Goal: Information Seeking & Learning: Learn about a topic

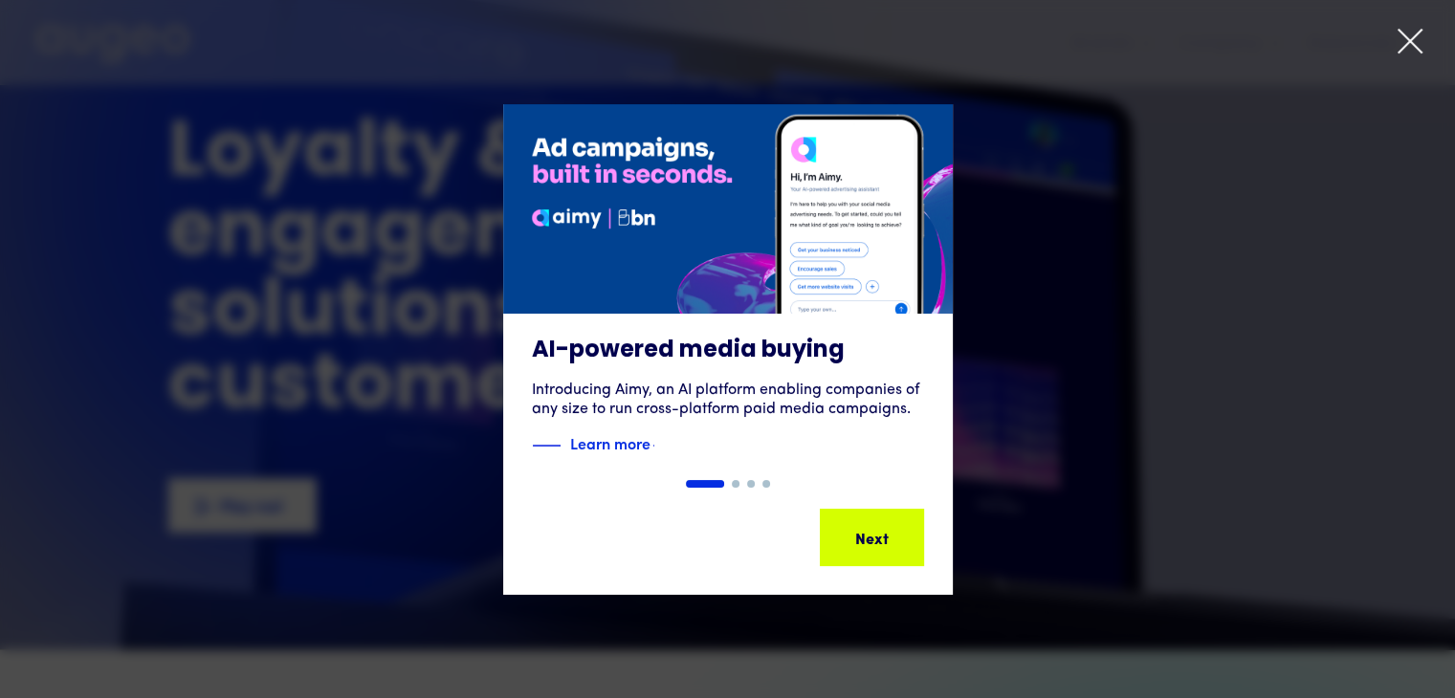
scroll to position [32, 0]
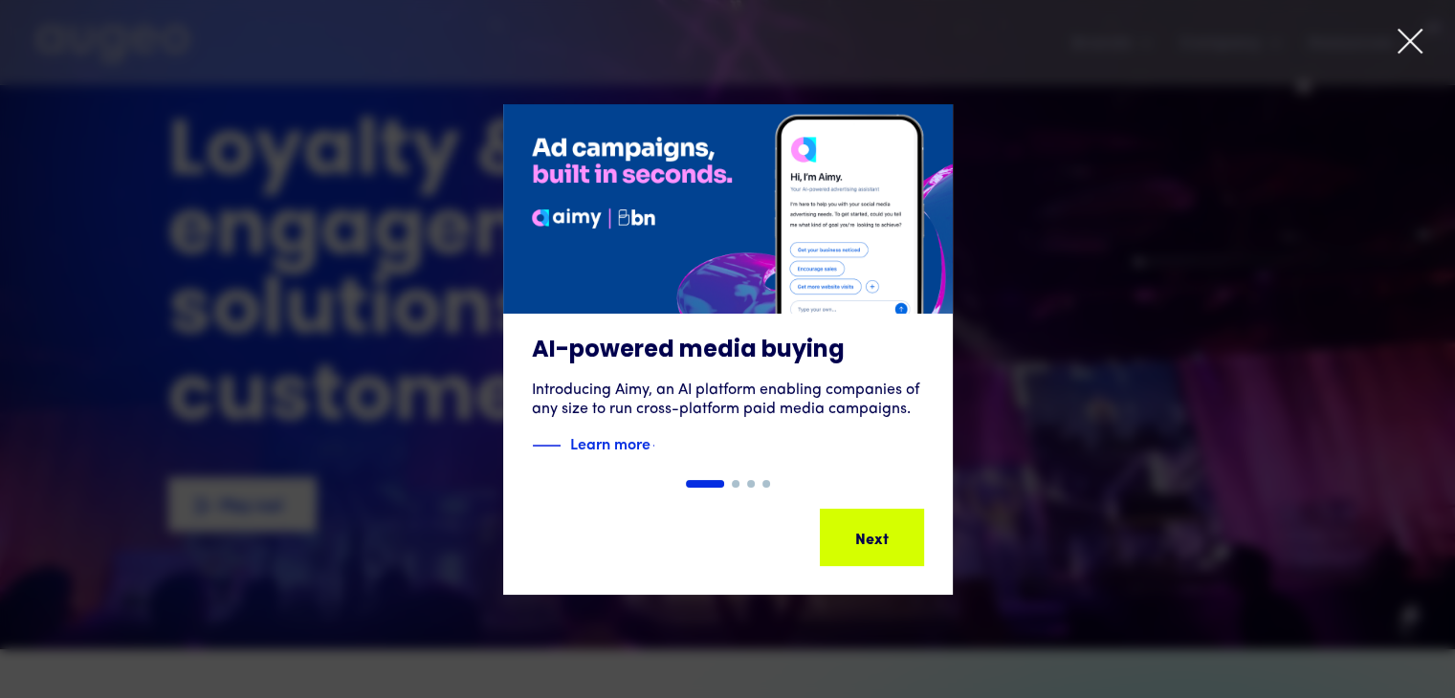
click at [1413, 38] on icon at bounding box center [1409, 41] width 23 height 23
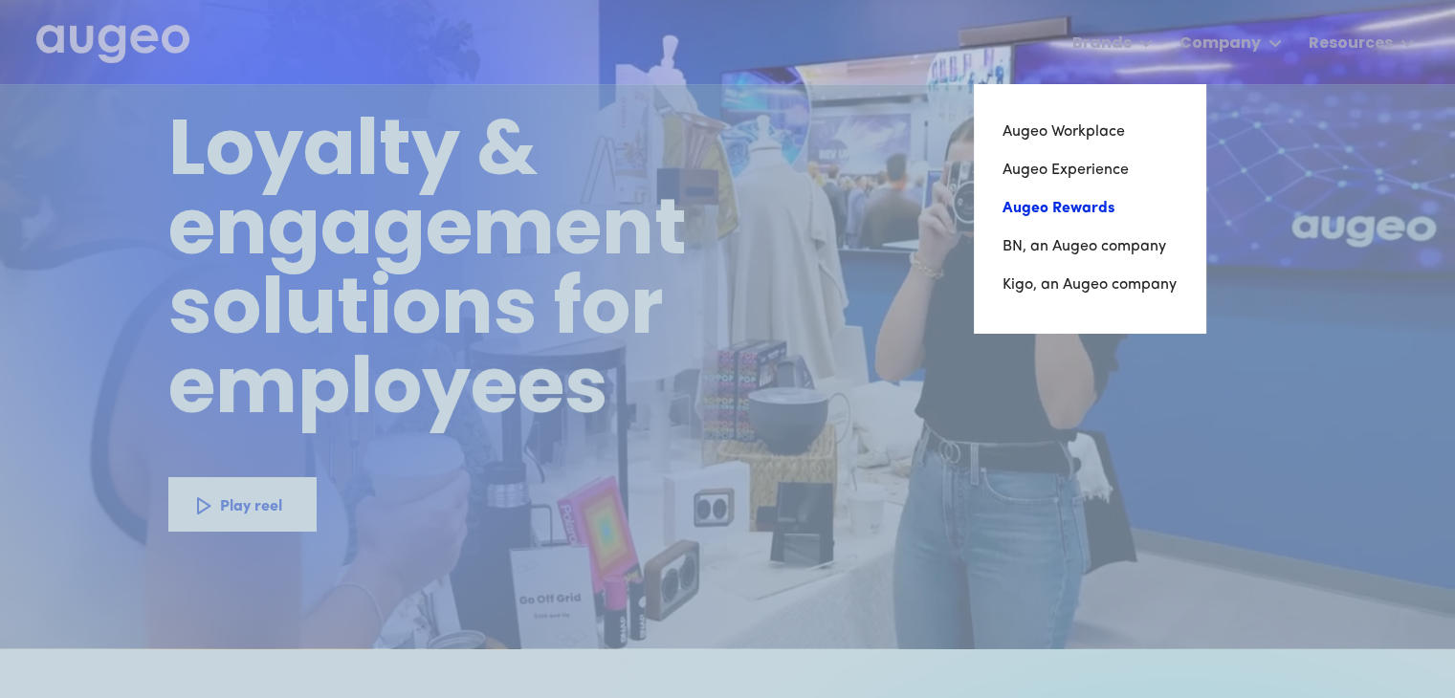
click at [1051, 210] on link "Augeo Rewards" at bounding box center [1089, 208] width 174 height 38
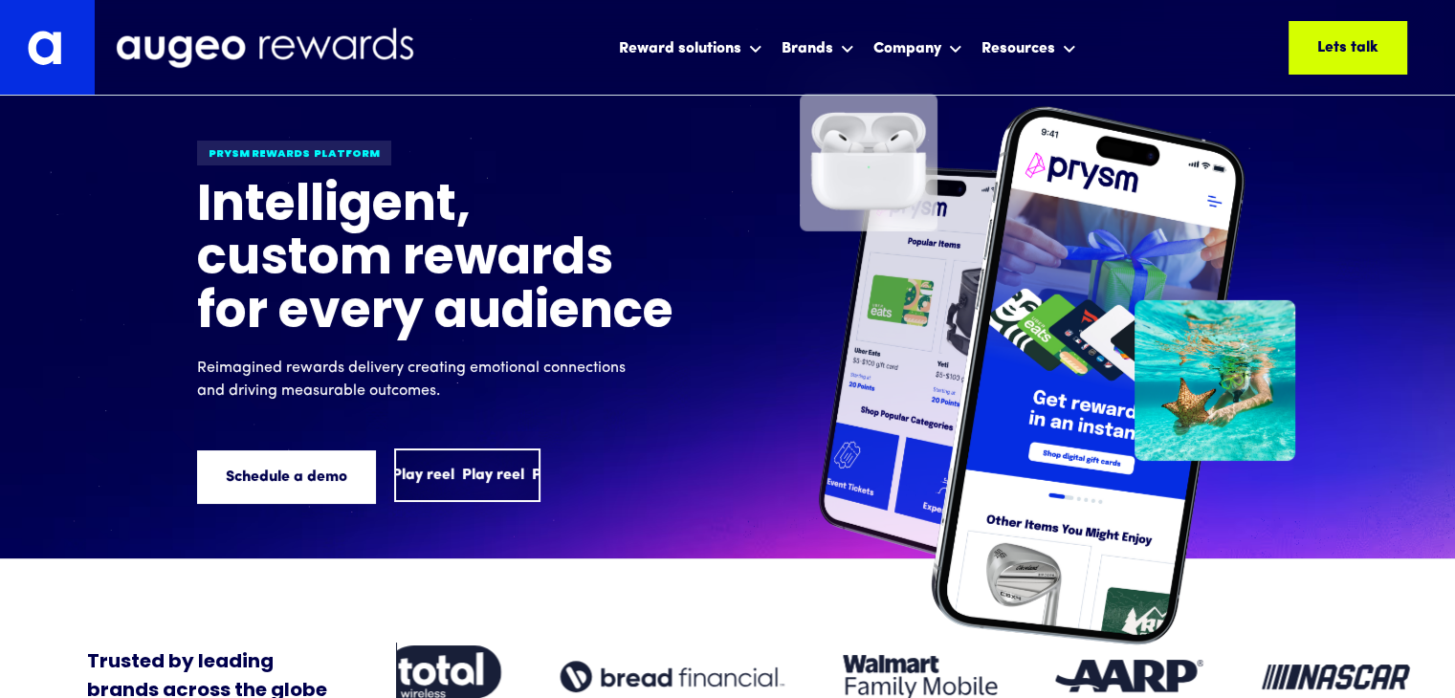
click at [479, 483] on div "Play reel" at bounding box center [492, 475] width 62 height 23
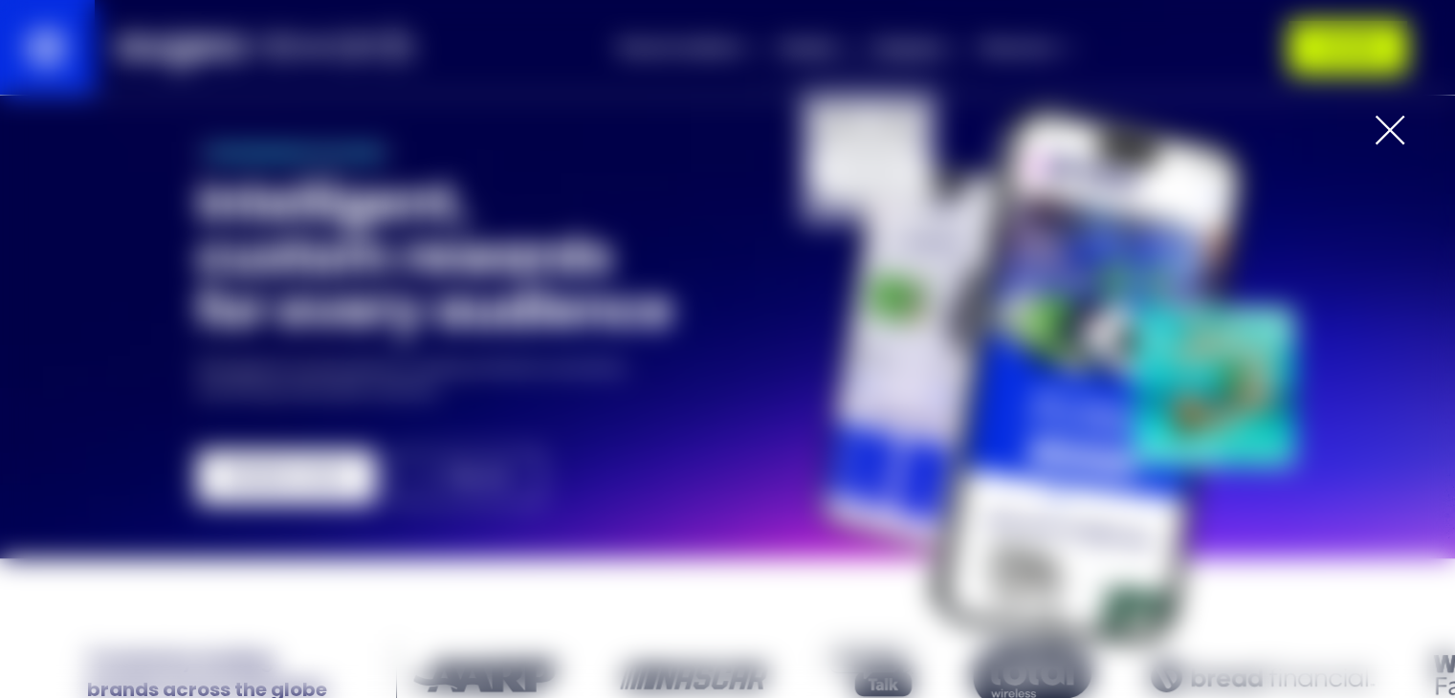
click at [1393, 127] on div at bounding box center [1389, 130] width 31 height 31
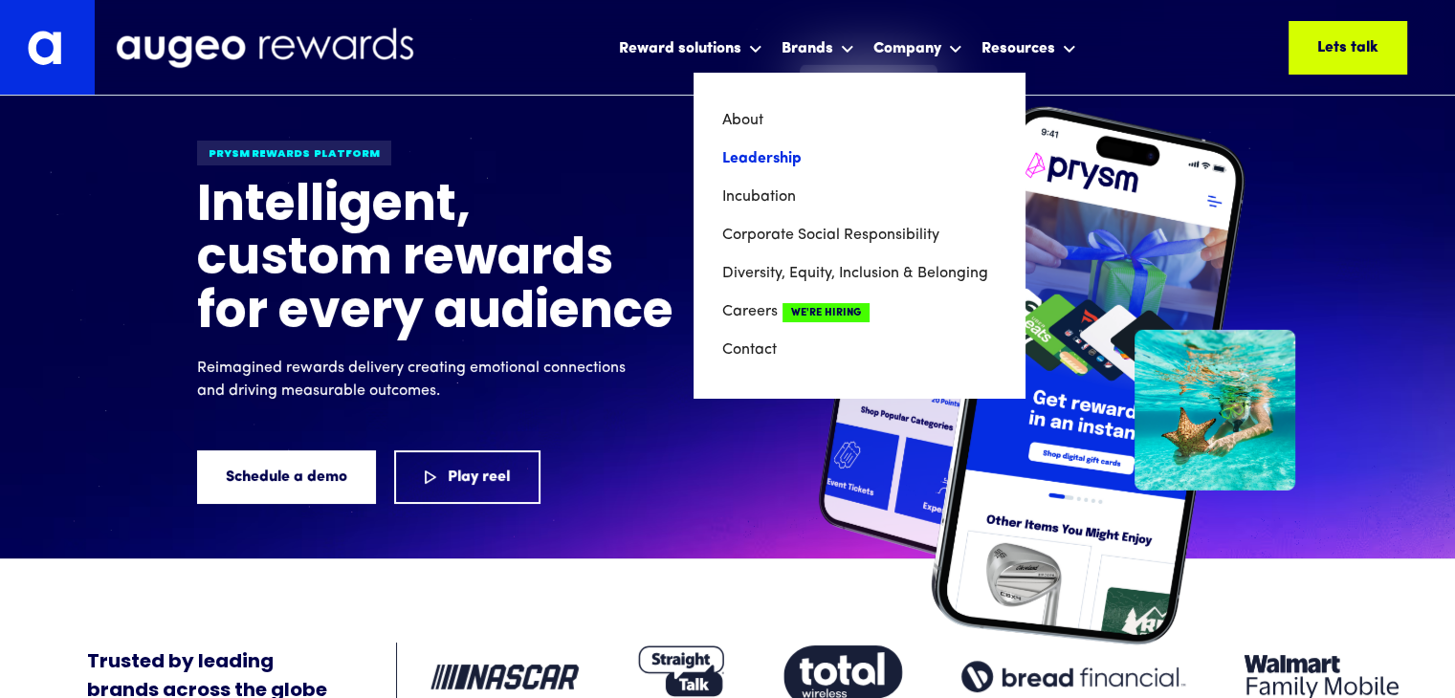
click at [756, 160] on link "Leadership" at bounding box center [859, 159] width 274 height 38
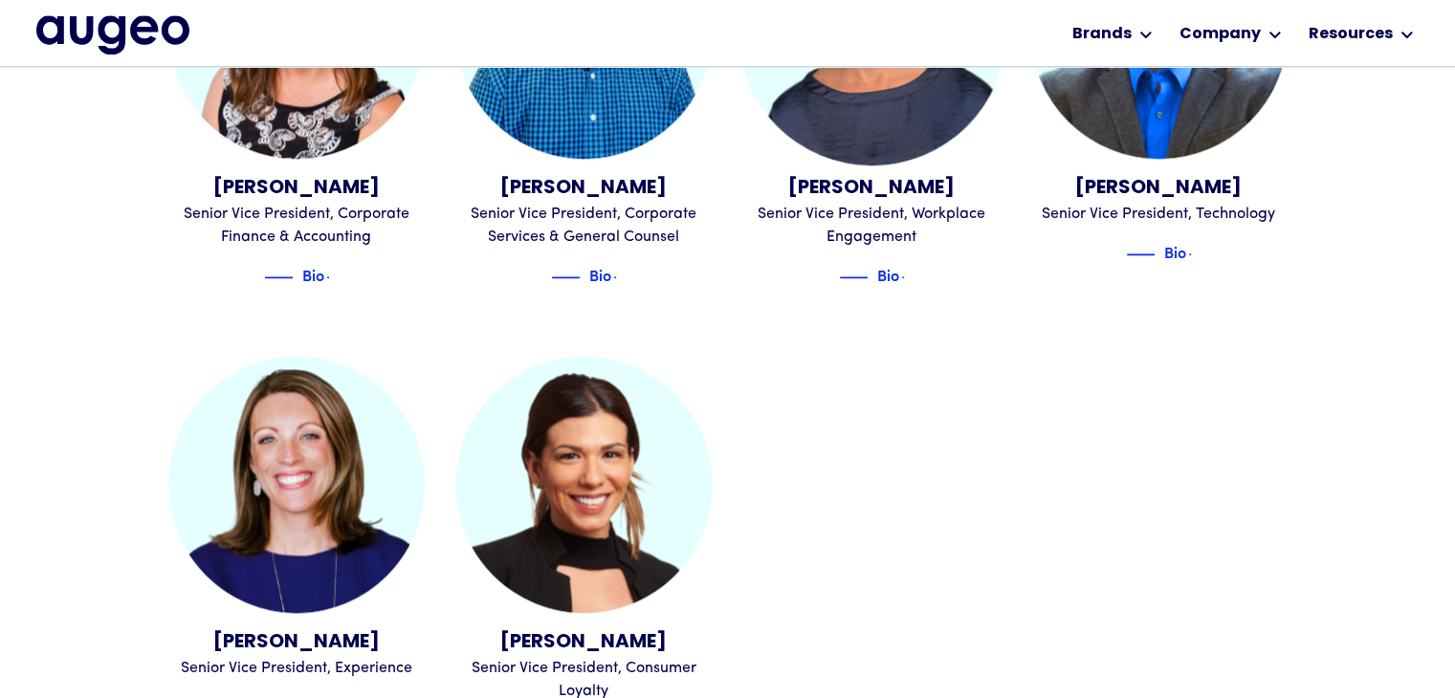
scroll to position [2114, 0]
